Goal: Information Seeking & Learning: Find specific fact

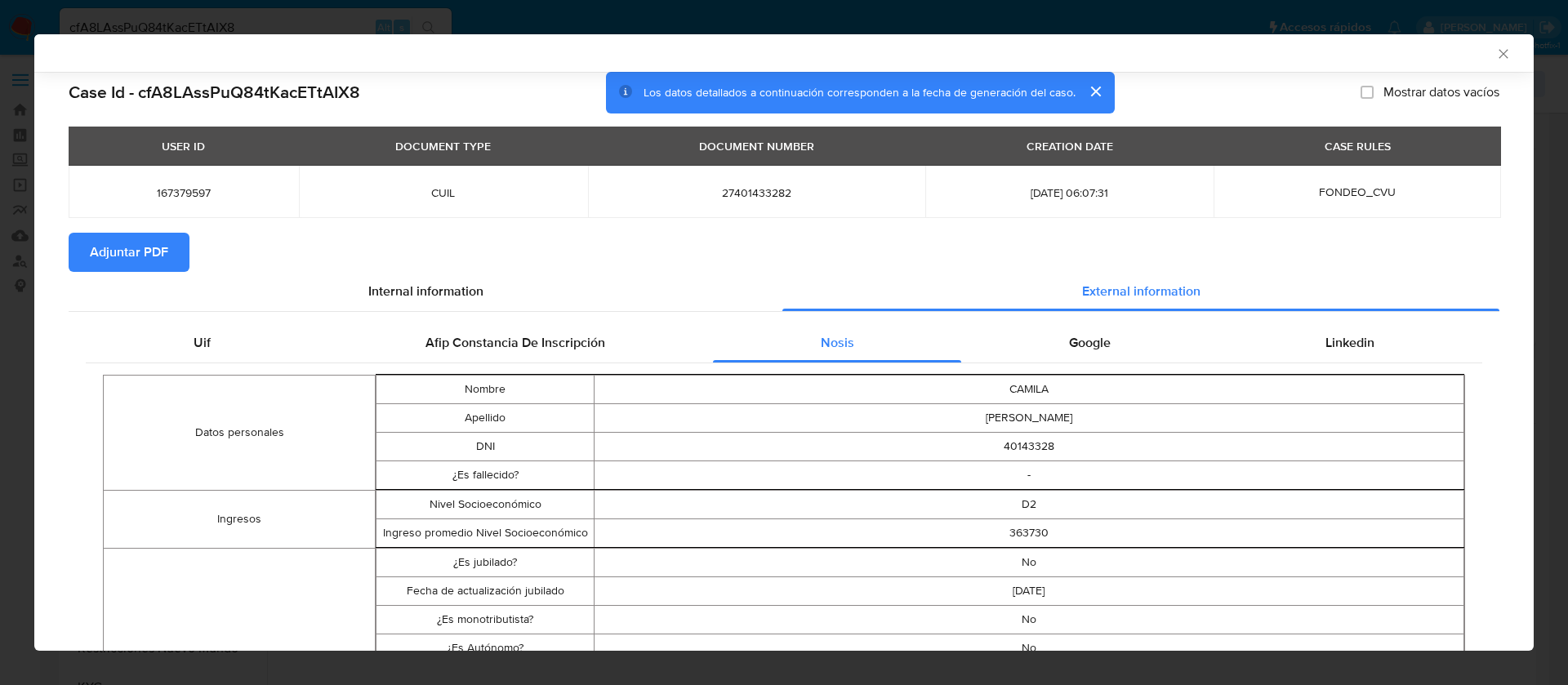
select select "10"
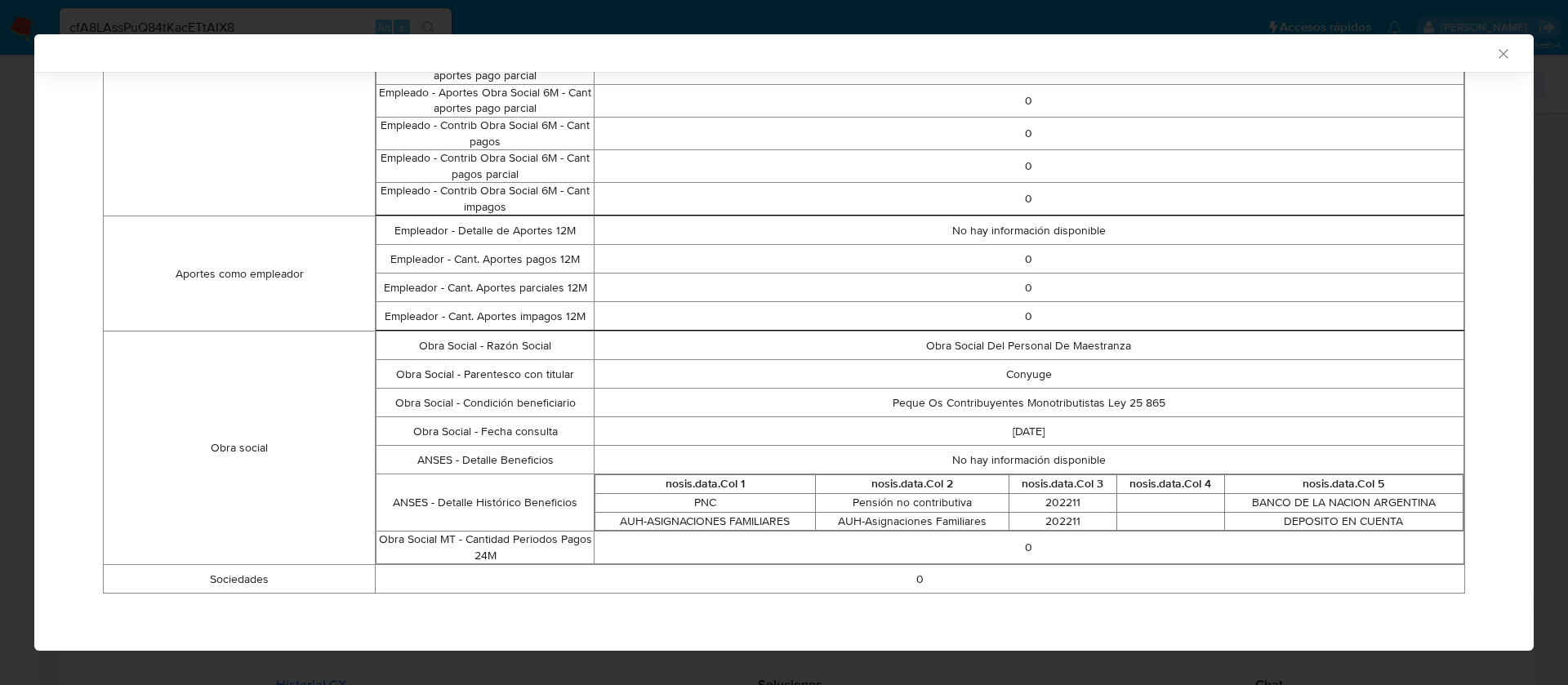
click at [7, 152] on div "AML Data Collector Case Id - cfA8LAssPuQ84tKacETtAIX8 Los datos detallados a co…" at bounding box center [784, 342] width 1568 height 685
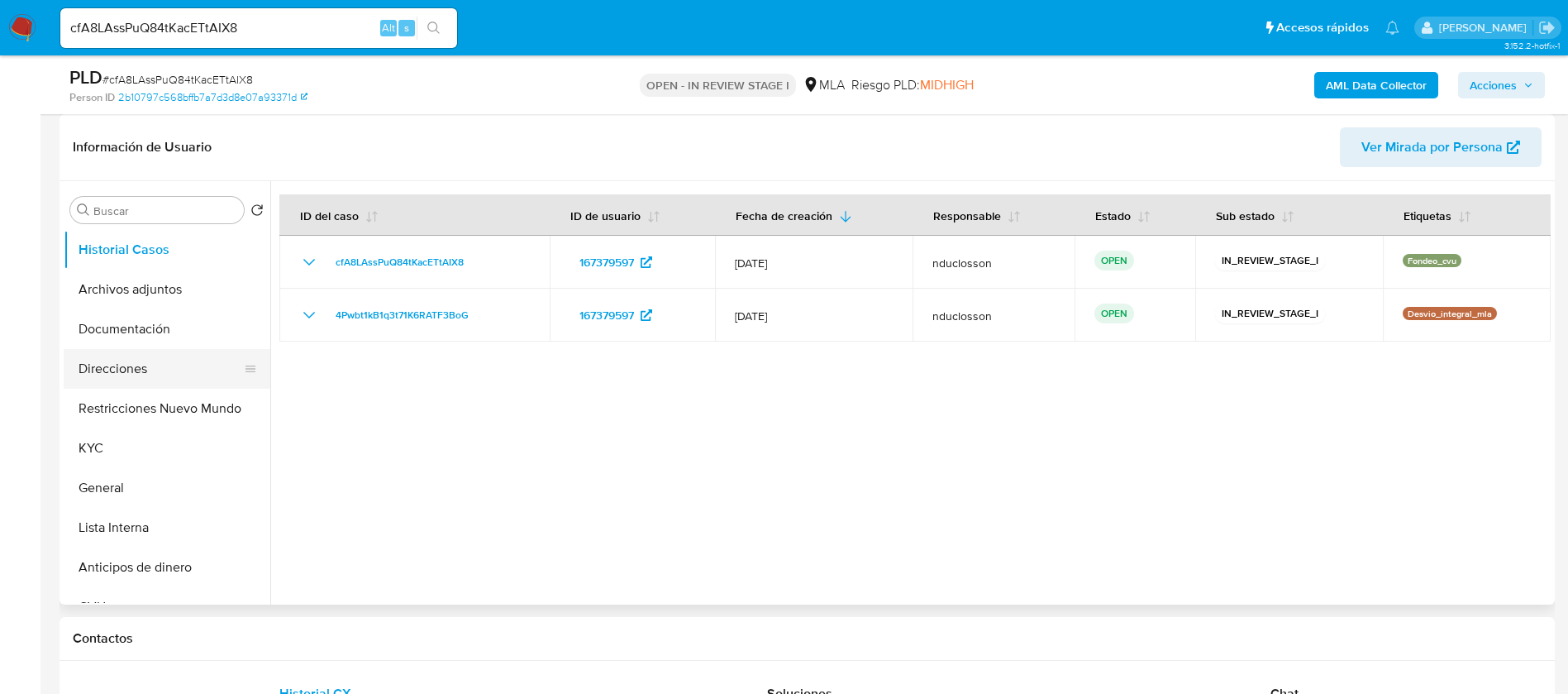
click at [188, 370] on button "Direcciones" at bounding box center [160, 369] width 193 height 40
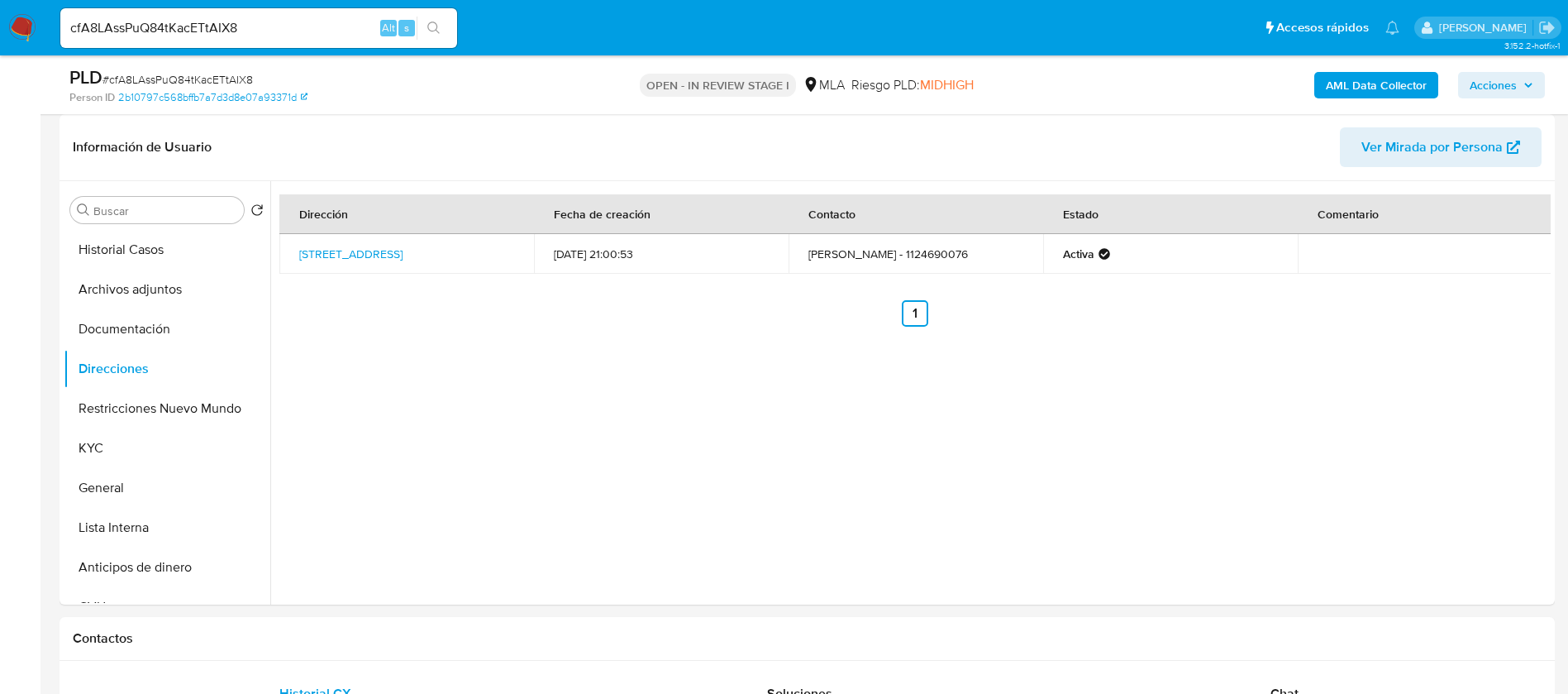
click at [1369, 75] on b "AML Data Collector" at bounding box center [1376, 85] width 101 height 26
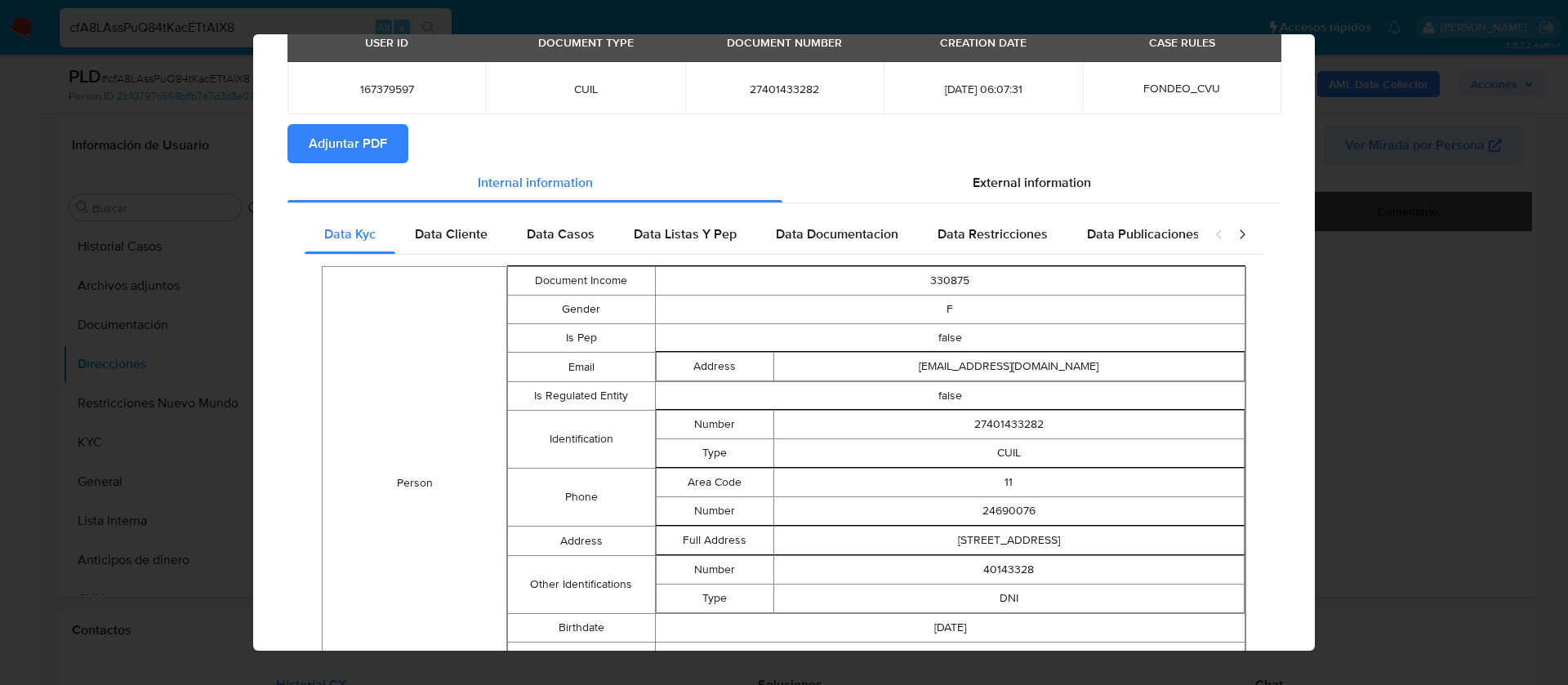
scroll to position [0, 0]
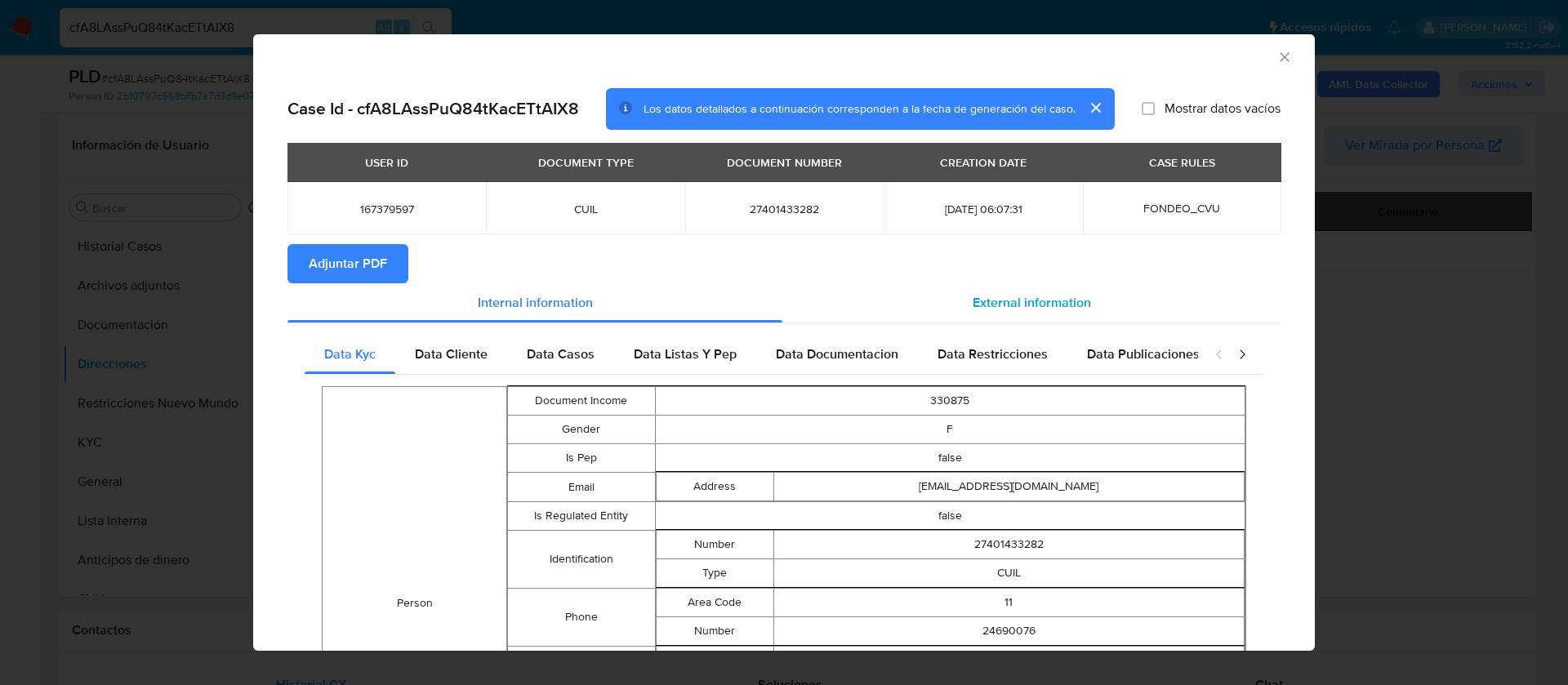
click at [975, 298] on span "External information" at bounding box center [1032, 302] width 119 height 19
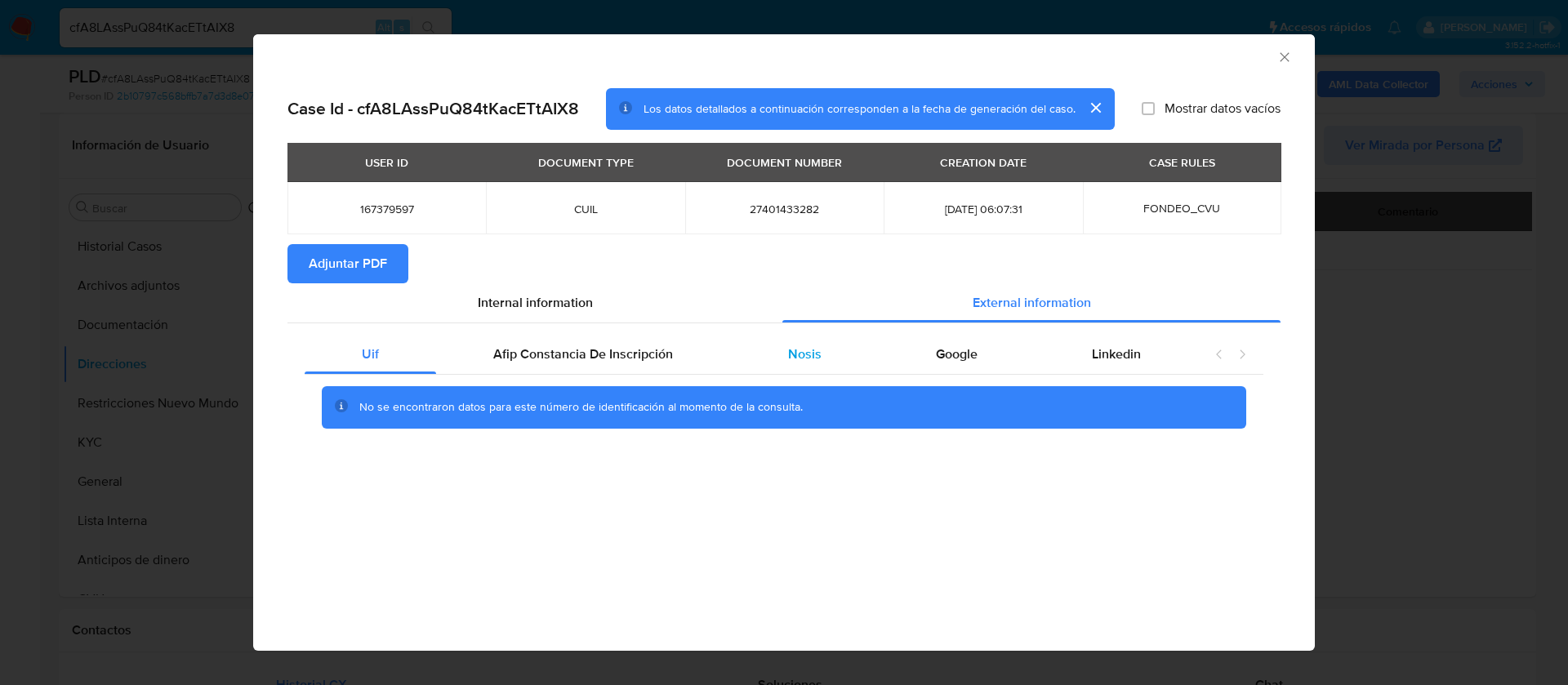
click at [800, 344] on span "Nosis" at bounding box center [804, 353] width 33 height 19
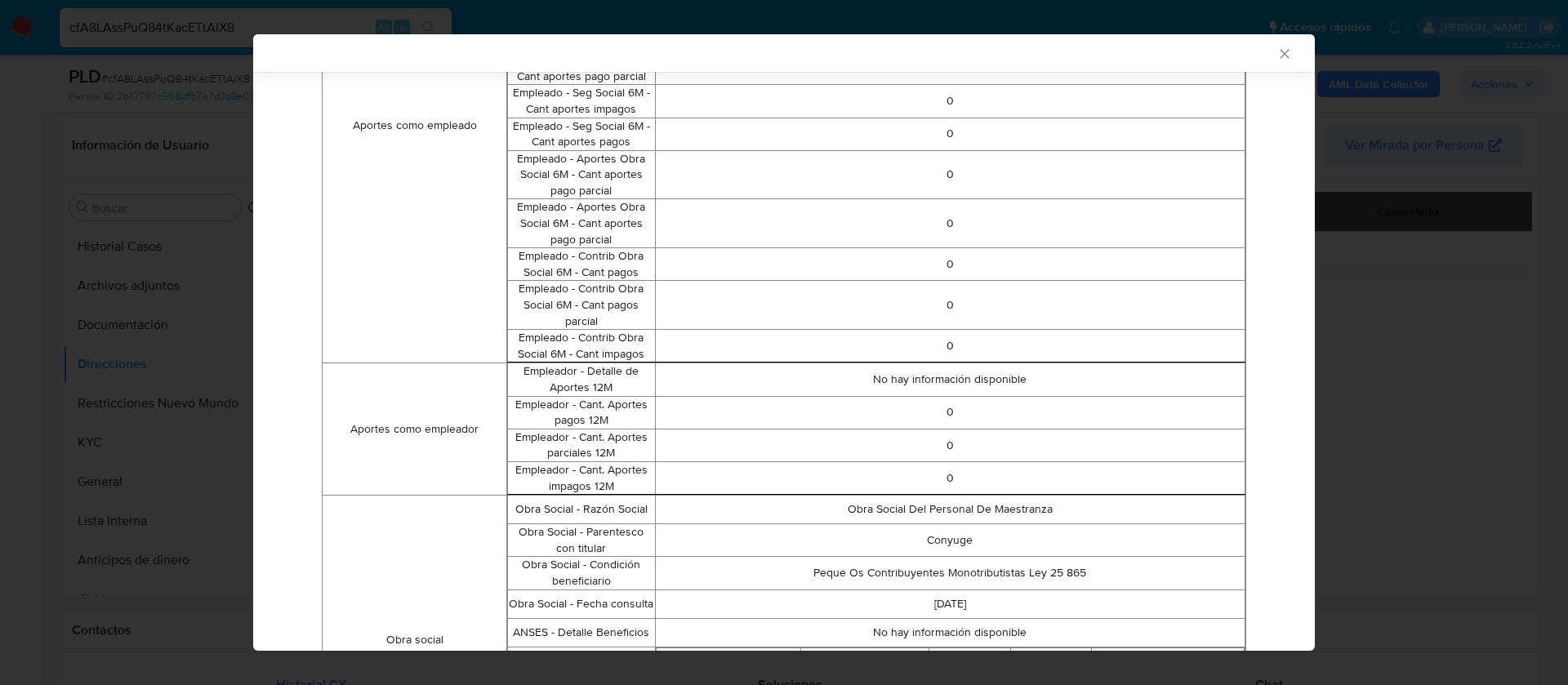
scroll to position [1197, 0]
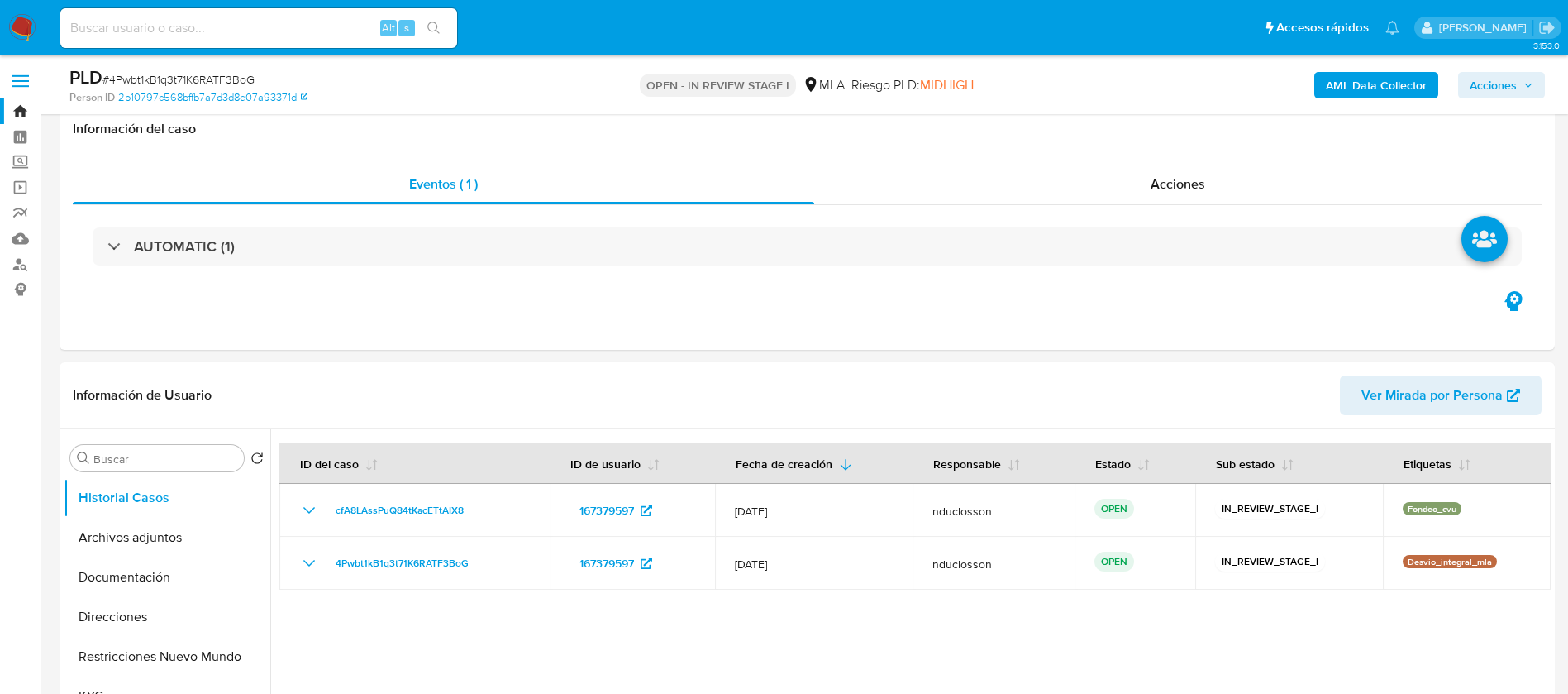
select select "10"
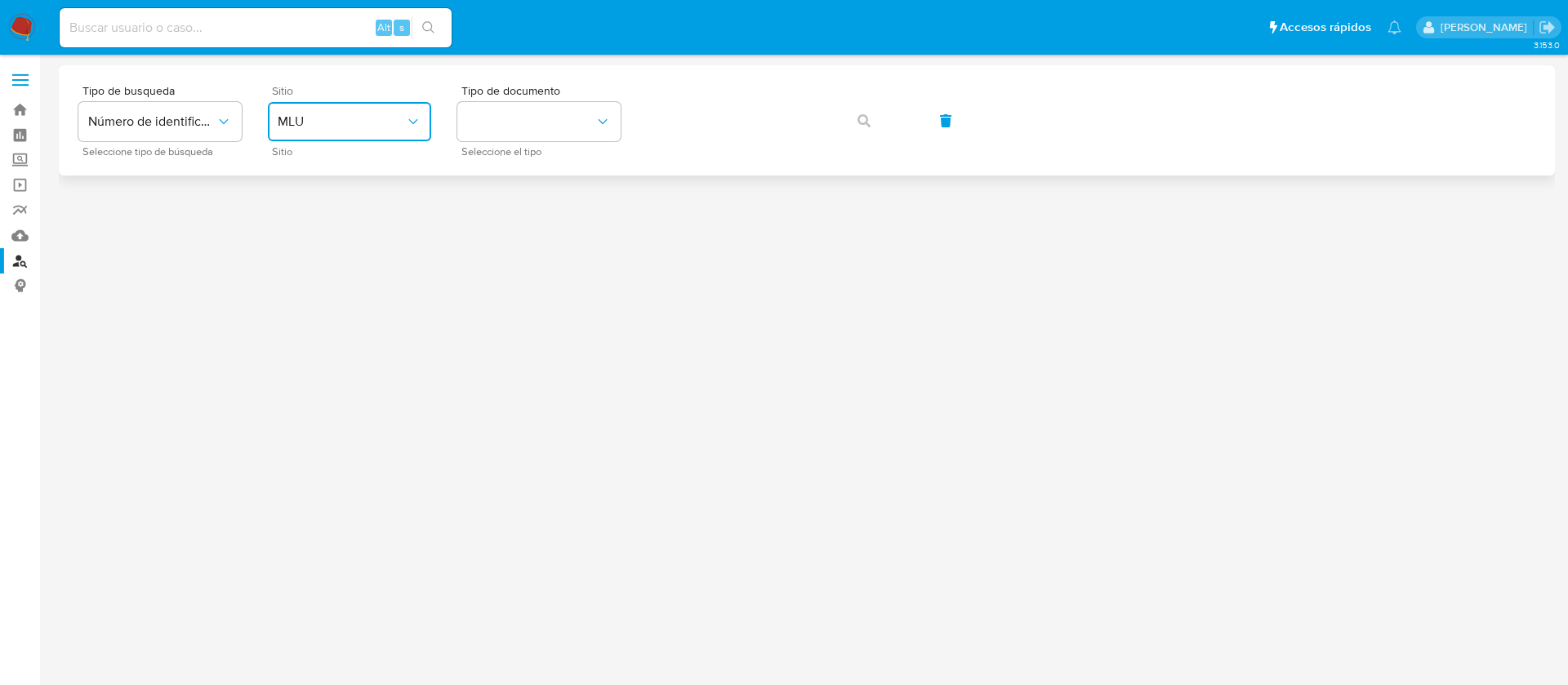
click at [333, 126] on span "MLU" at bounding box center [342, 121] width 128 height 16
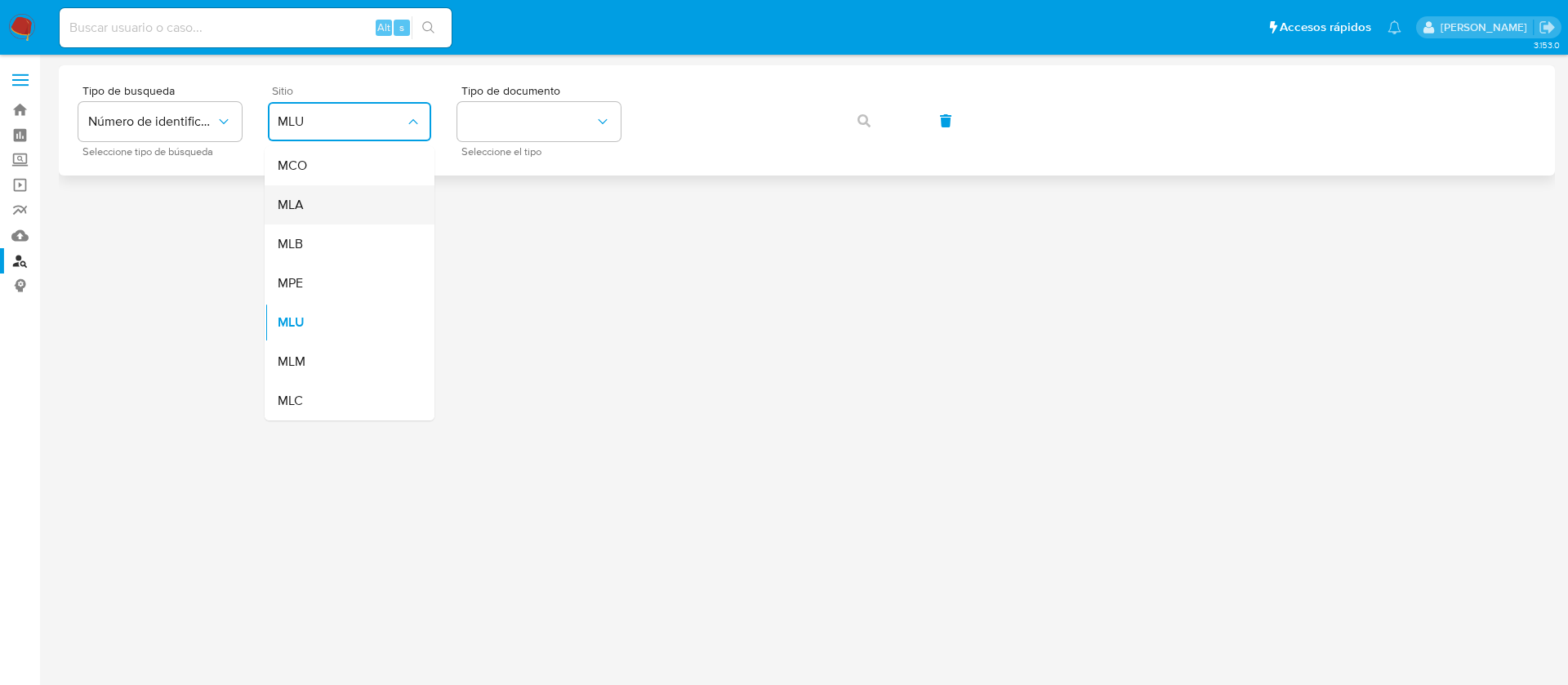
click at [327, 200] on div "MLA" at bounding box center [345, 205] width 134 height 40
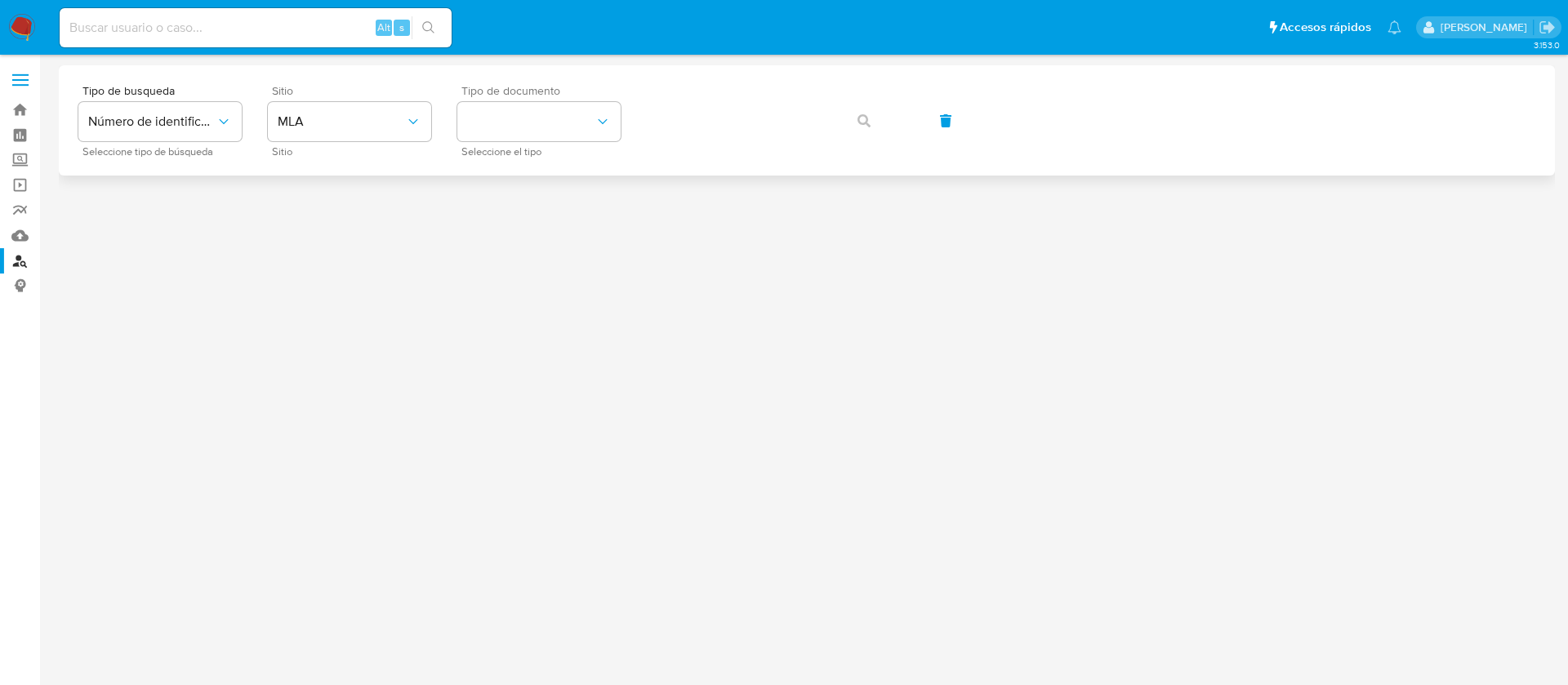
click at [526, 147] on span "Seleccione el tipo" at bounding box center [543, 151] width 164 height 8
click at [541, 120] on button "identificationType" at bounding box center [539, 121] width 164 height 40
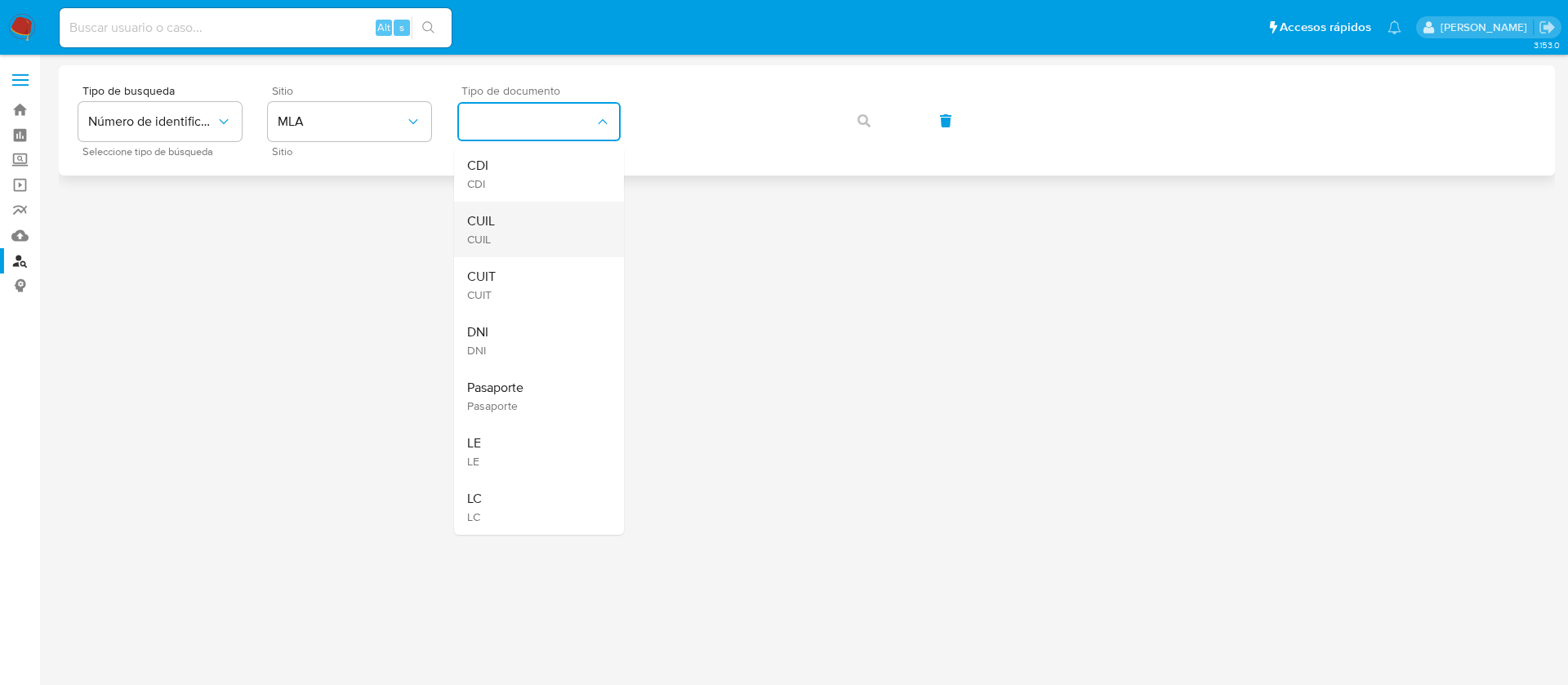
click at [551, 227] on div "CUIL CUIL" at bounding box center [533, 229] width 134 height 56
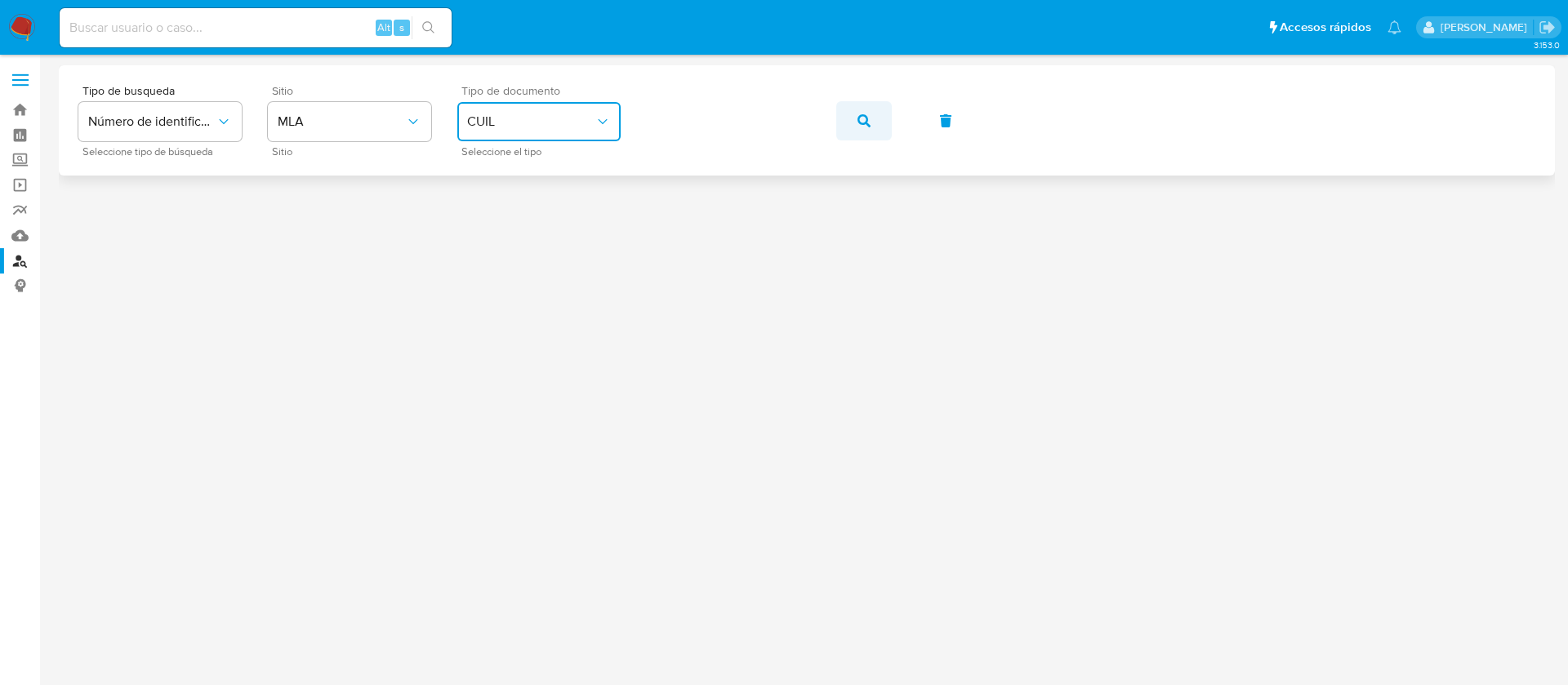
click at [847, 120] on button "button" at bounding box center [865, 121] width 56 height 40
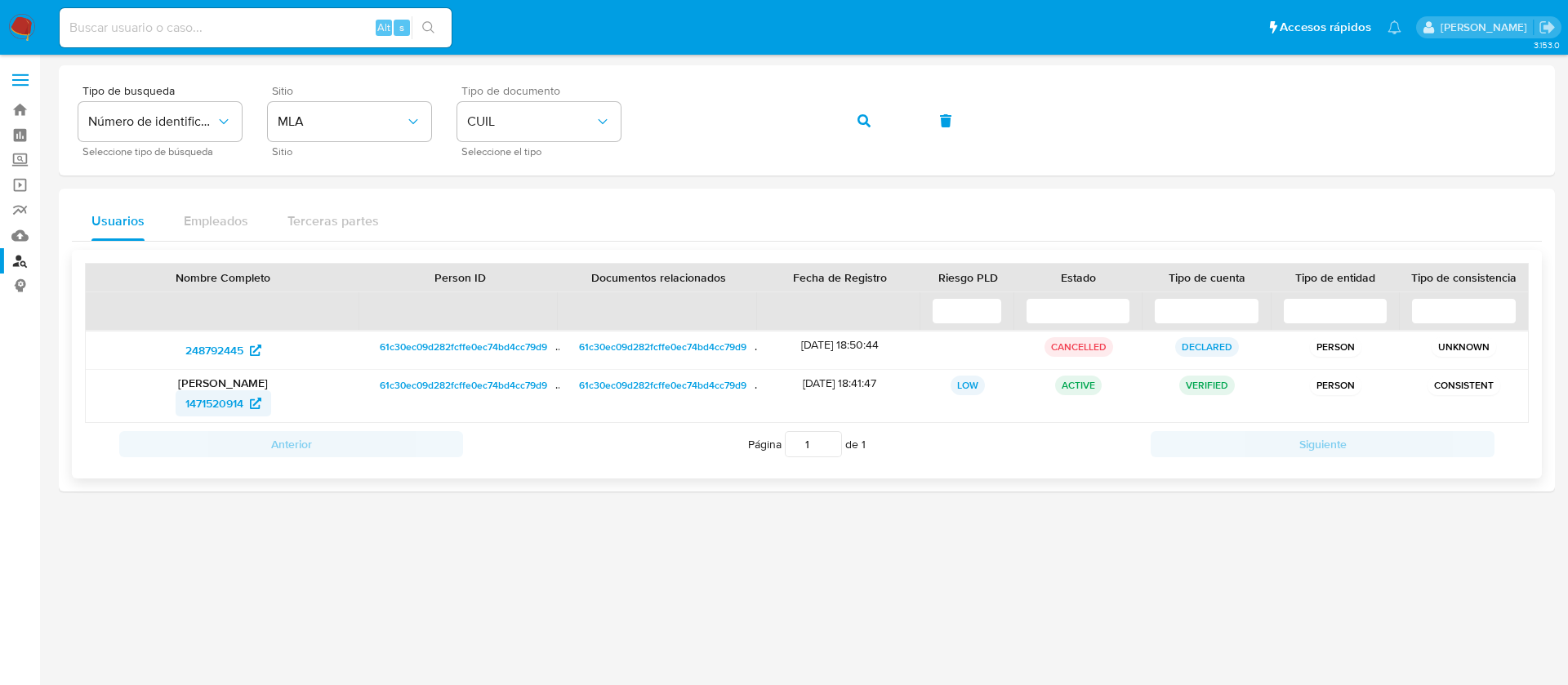
click at [215, 412] on span "1471520914" at bounding box center [214, 403] width 58 height 26
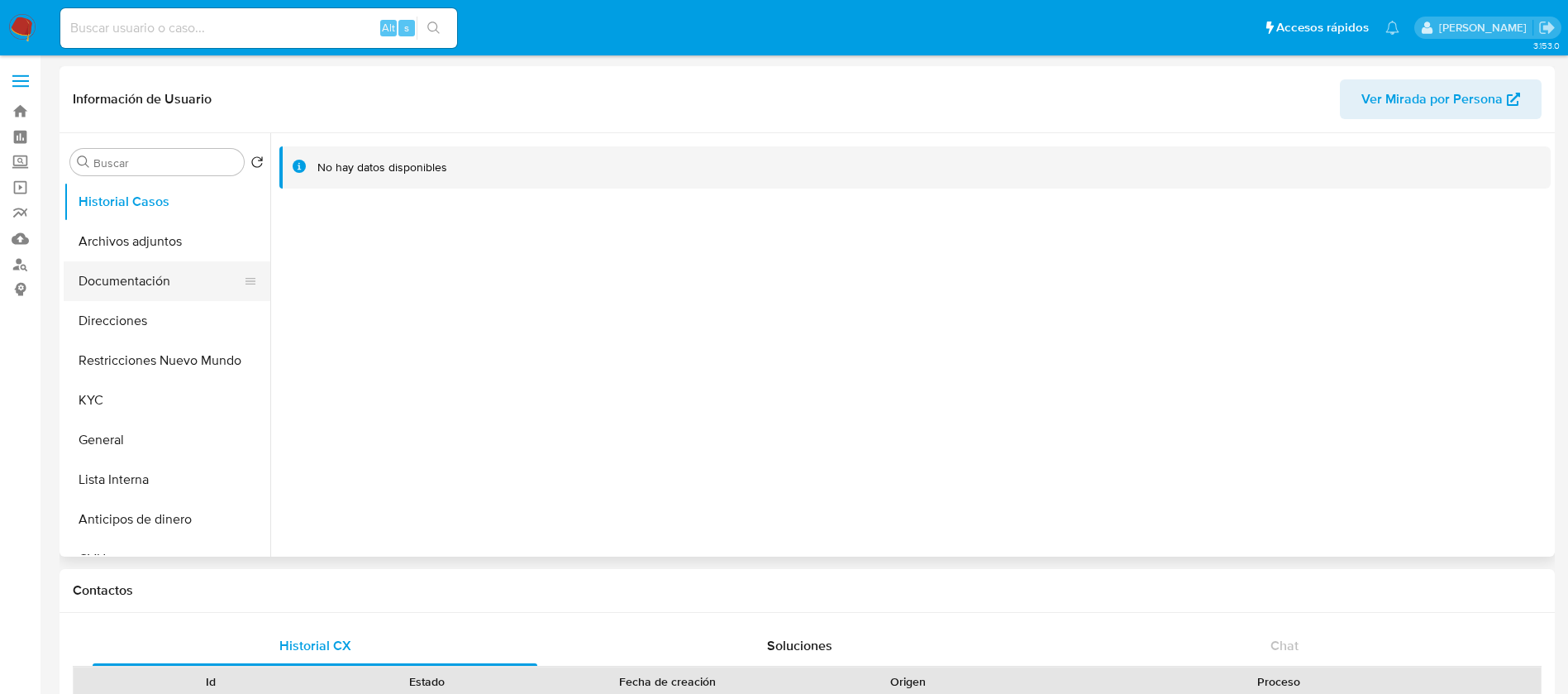
click at [121, 319] on button "Direcciones" at bounding box center [167, 321] width 207 height 40
select select "10"
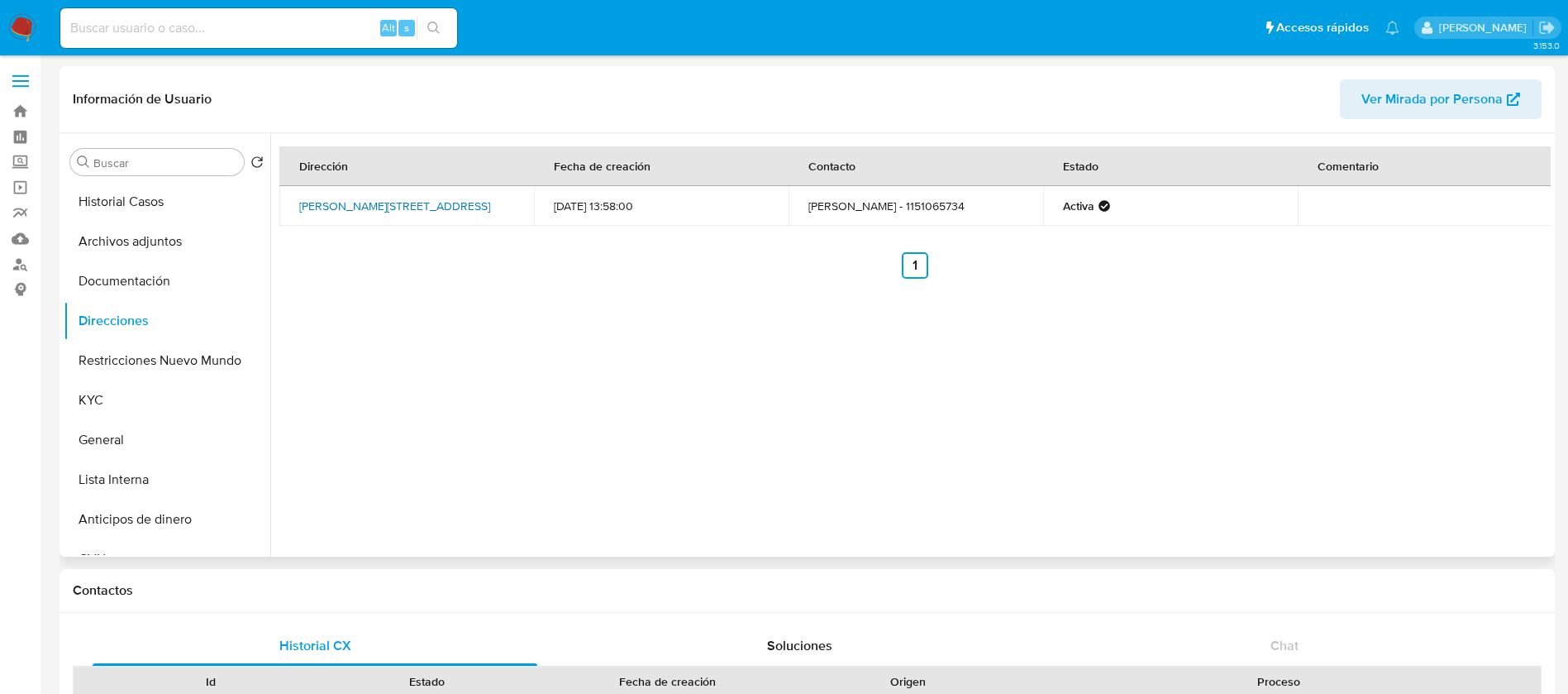
drag, startPoint x: 297, startPoint y: 194, endPoint x: 338, endPoint y: 211, distance: 44.4
click at [338, 211] on td "[STREET_ADDRESS]" at bounding box center [407, 206] width 255 height 40
copy link "Corrales 6228, Villa Lugano, Capital Federal"
